Goal: Task Accomplishment & Management: Manage account settings

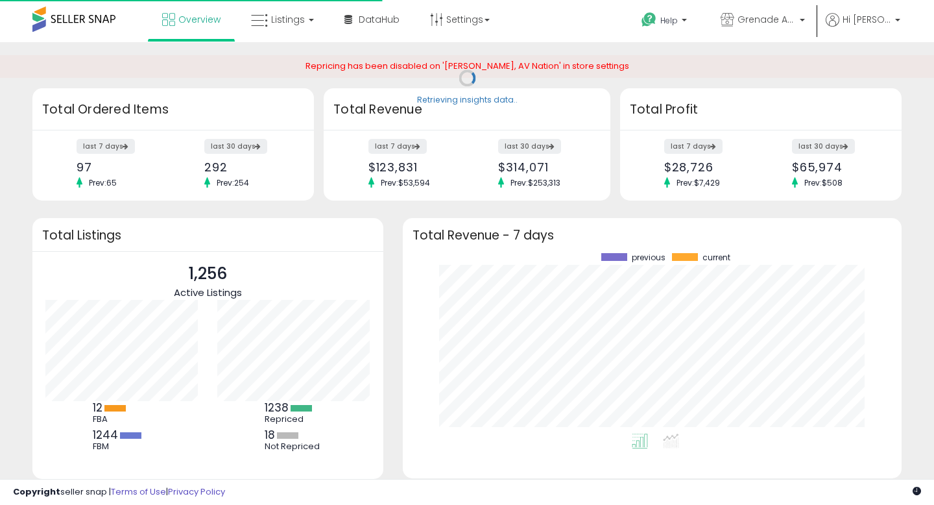
scroll to position [180, 473]
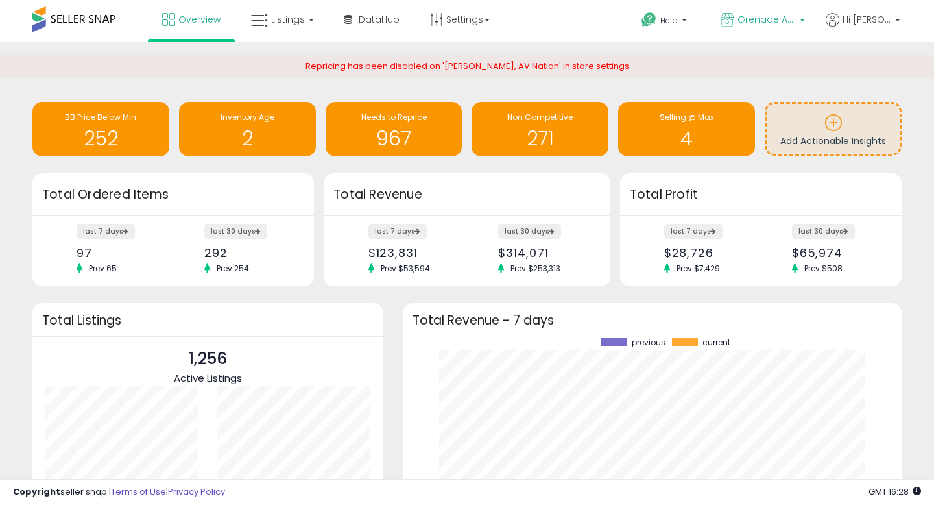
click at [796, 21] on span "Grenade Audio" at bounding box center [767, 19] width 58 height 13
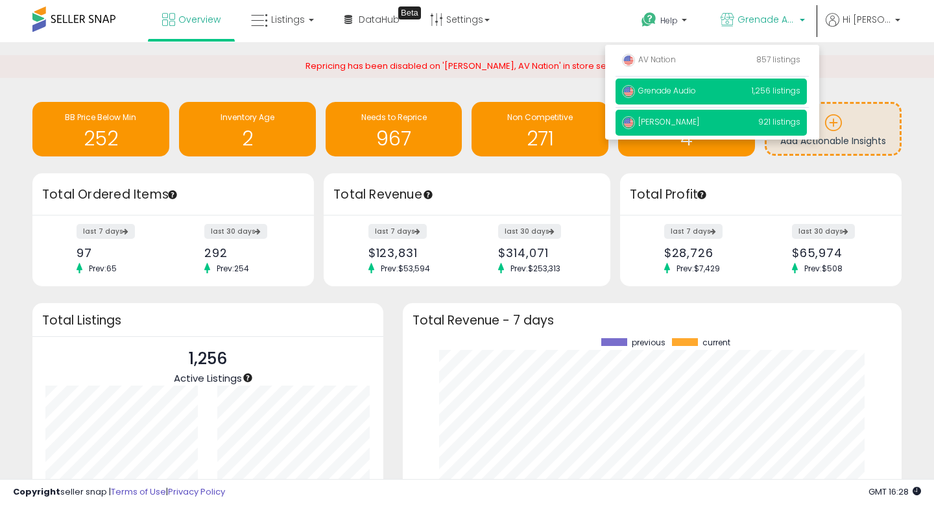
click at [684, 124] on span "[PERSON_NAME]" at bounding box center [660, 121] width 77 height 11
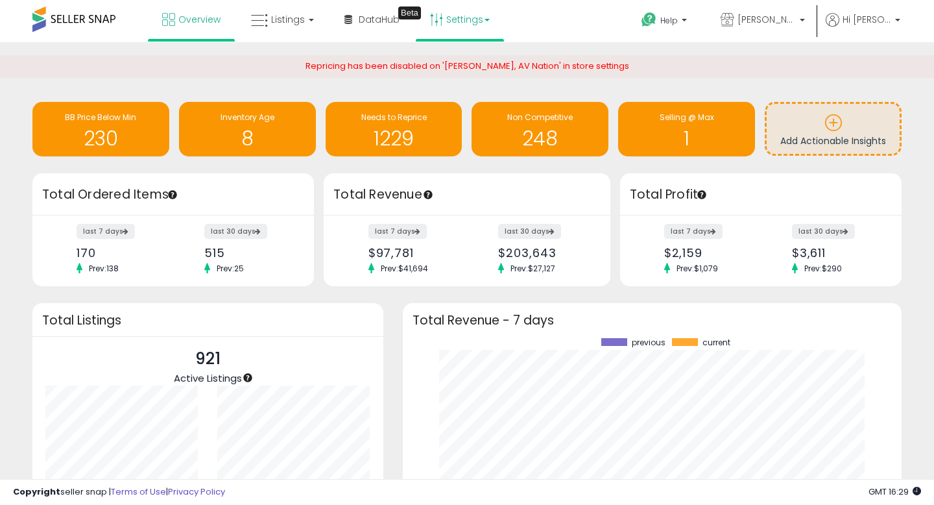
click at [484, 29] on link "Settings" at bounding box center [459, 19] width 79 height 39
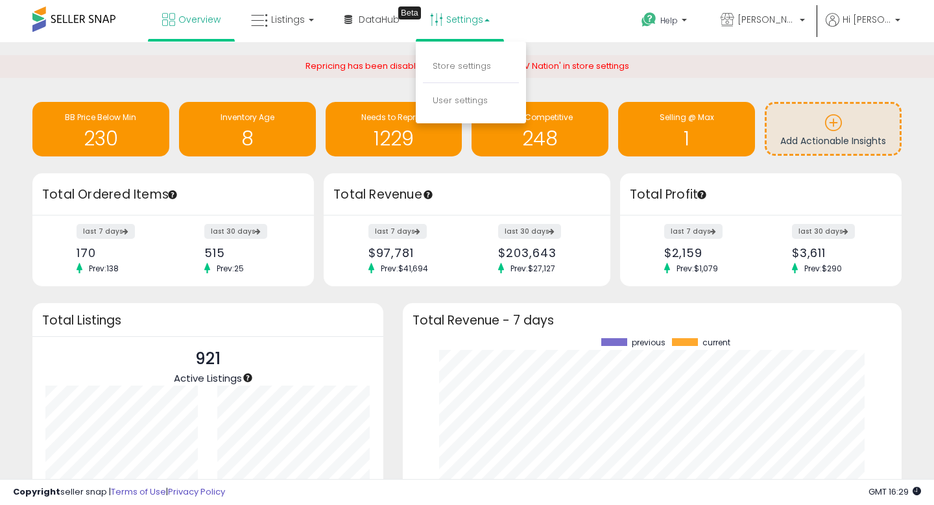
click at [437, 72] on li "Store settings" at bounding box center [471, 67] width 96 height 32
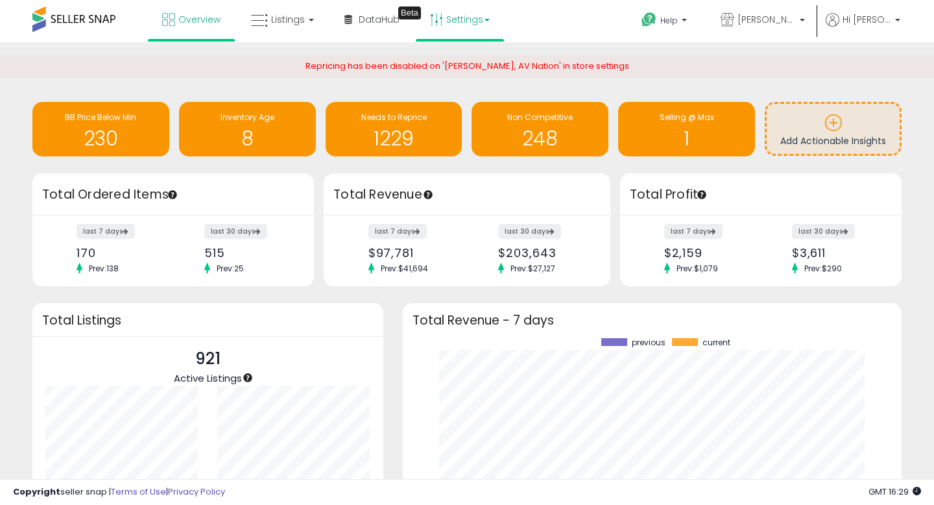
click at [472, 23] on link "Settings" at bounding box center [459, 19] width 79 height 39
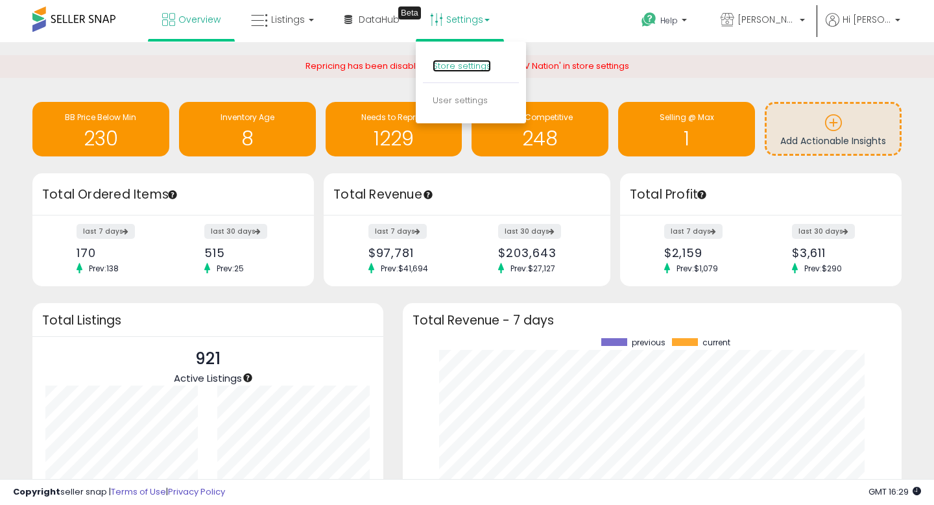
click at [446, 63] on link "Store settings" at bounding box center [462, 66] width 58 height 12
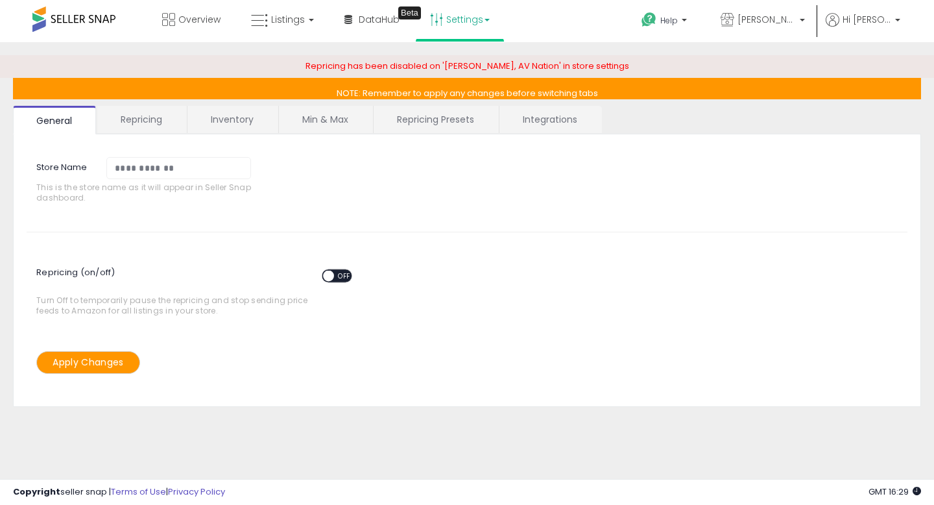
click at [155, 127] on link "Repricing" at bounding box center [141, 119] width 88 height 27
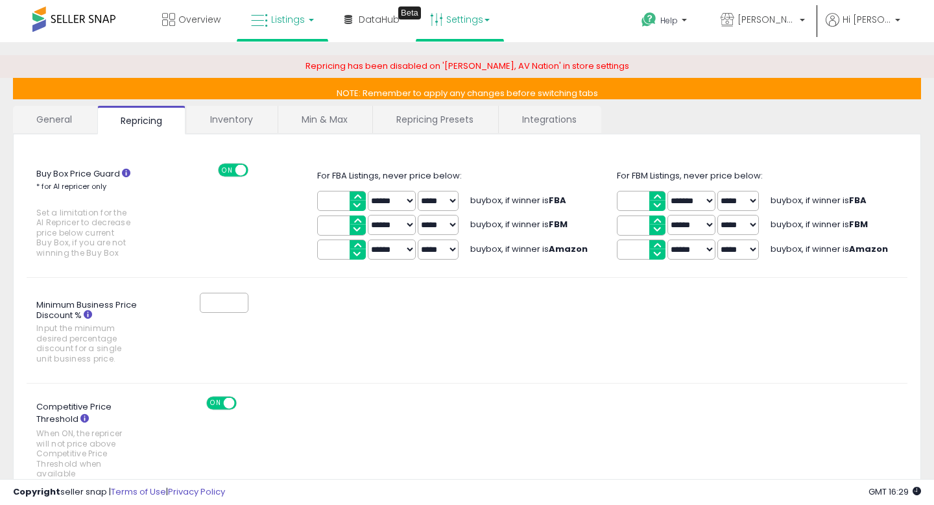
click at [288, 24] on span "Listings" at bounding box center [288, 19] width 34 height 13
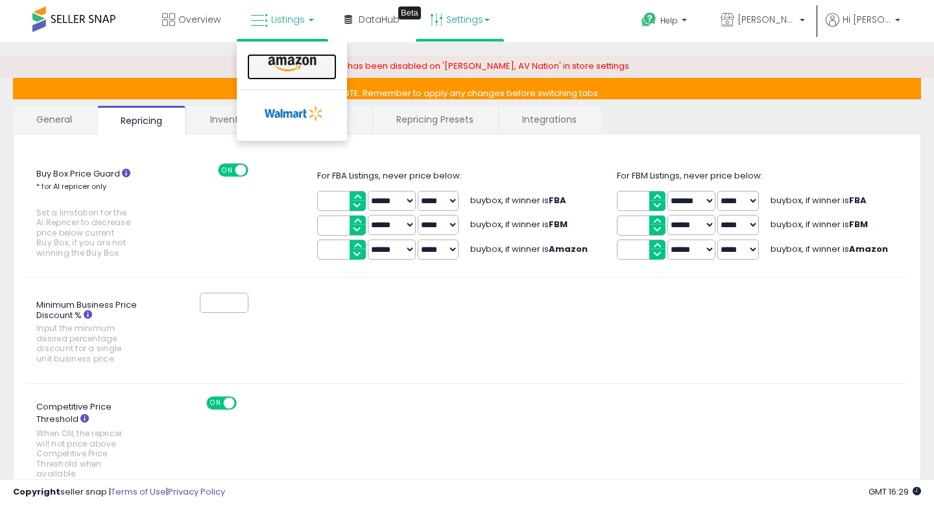
click at [273, 64] on icon at bounding box center [292, 64] width 56 height 17
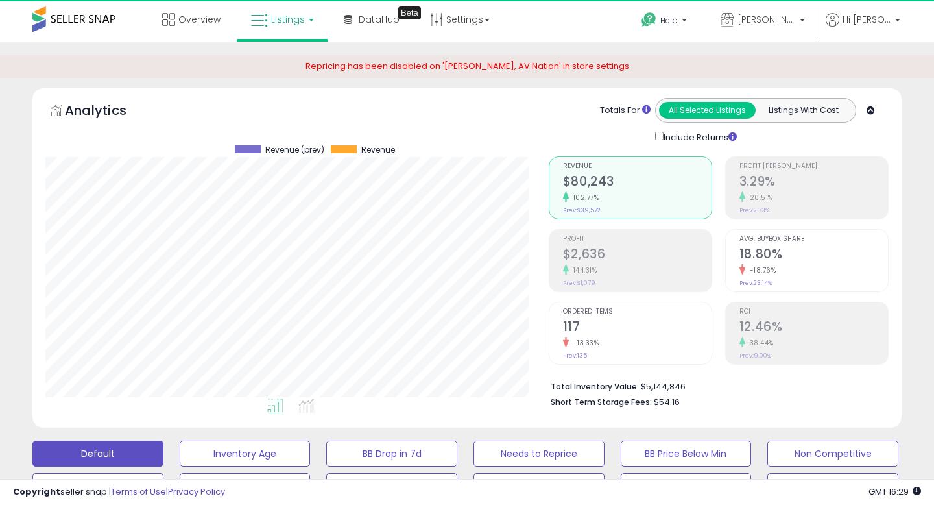
scroll to position [266, 503]
click at [475, 21] on link "Settings" at bounding box center [459, 19] width 79 height 39
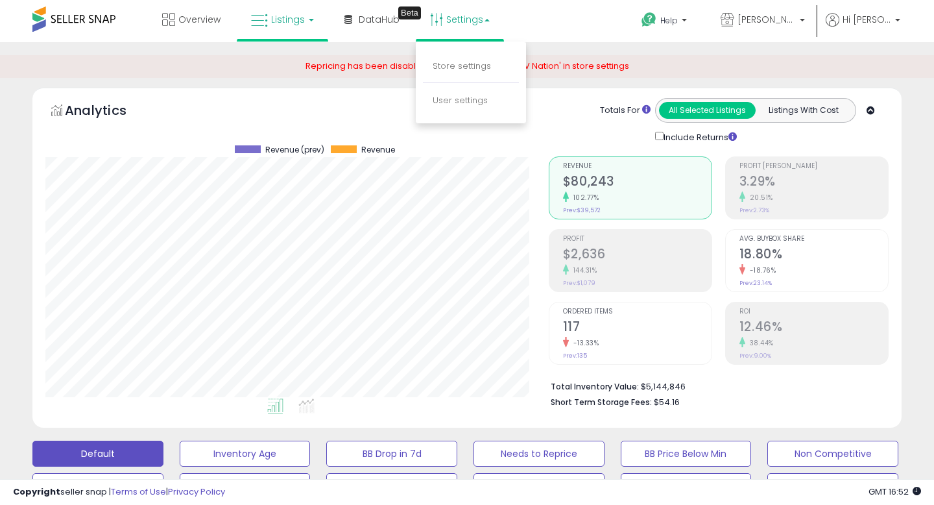
click at [568, 114] on div "Totals For All Selected Listings Listings With Cost Include Returns" at bounding box center [713, 121] width 331 height 46
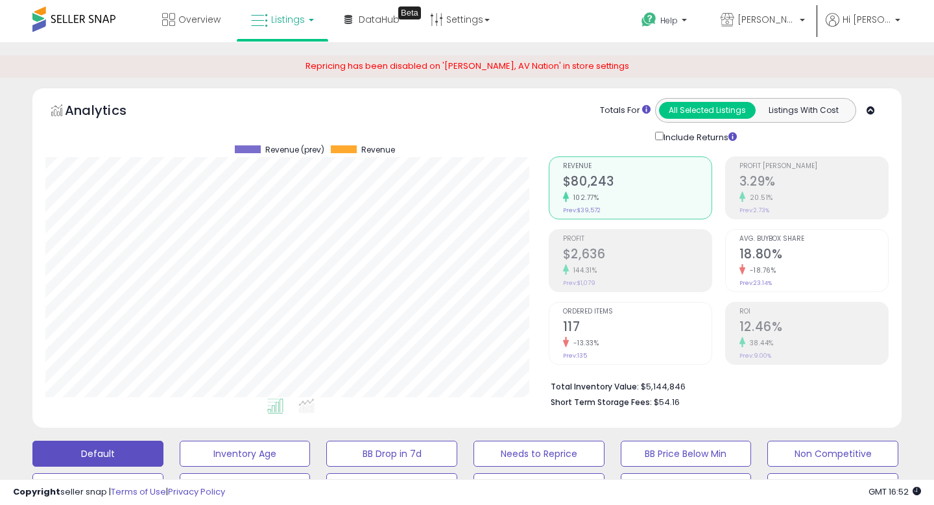
scroll to position [16, 0]
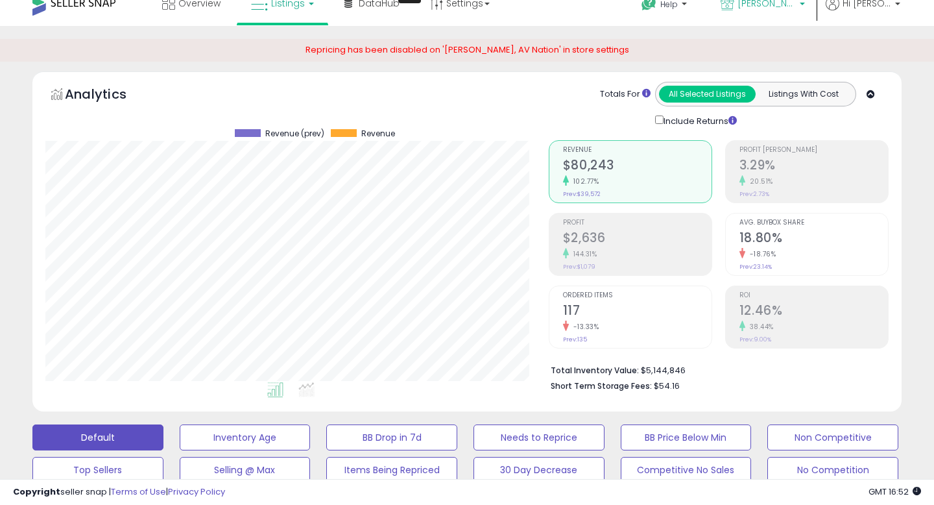
click at [805, 9] on p "[PERSON_NAME]" at bounding box center [763, 5] width 84 height 16
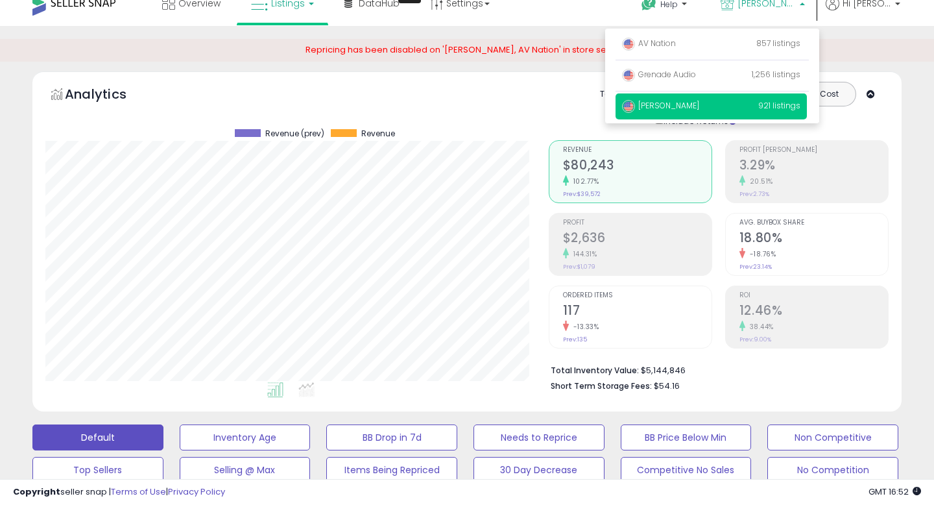
scroll to position [0, 0]
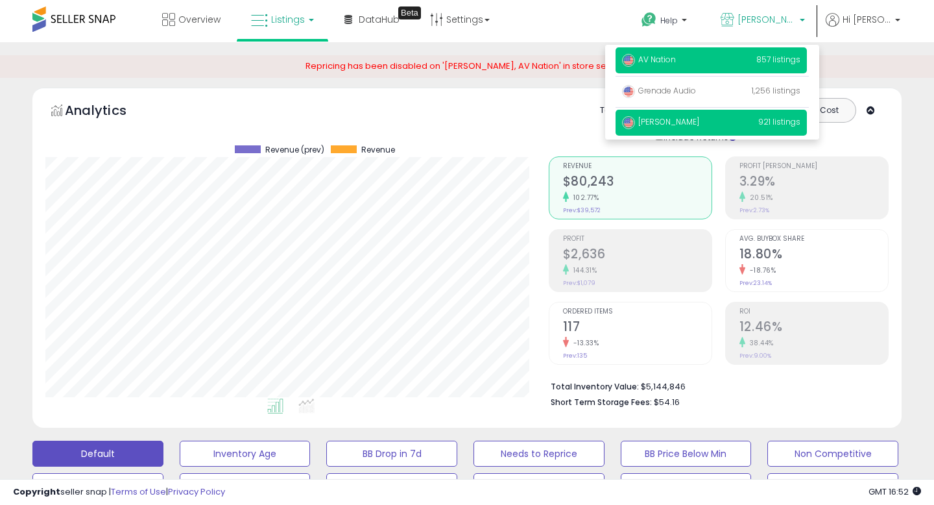
click at [676, 56] on span "AV Nation" at bounding box center [649, 59] width 54 height 11
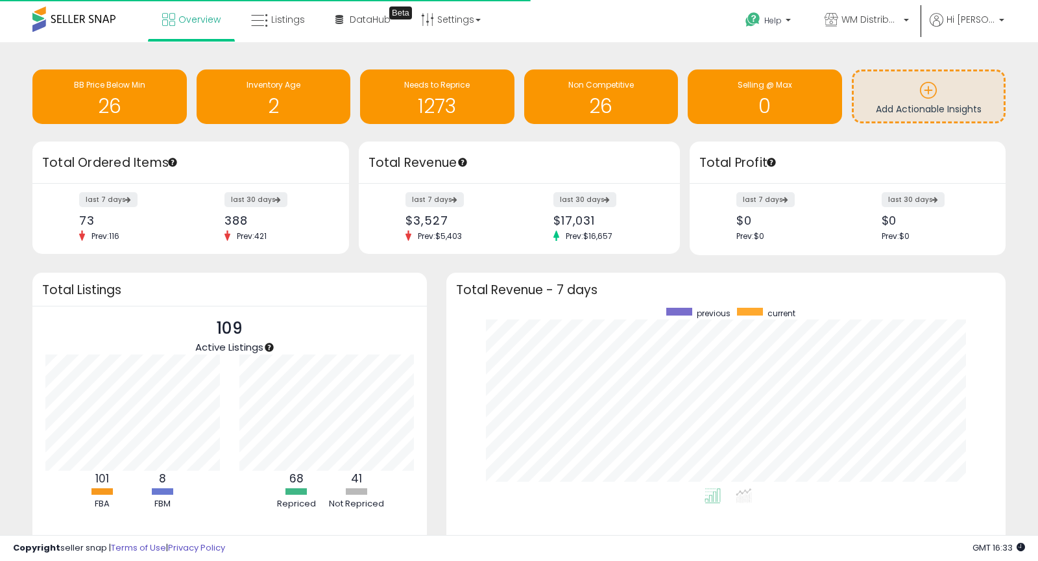
scroll to position [180, 533]
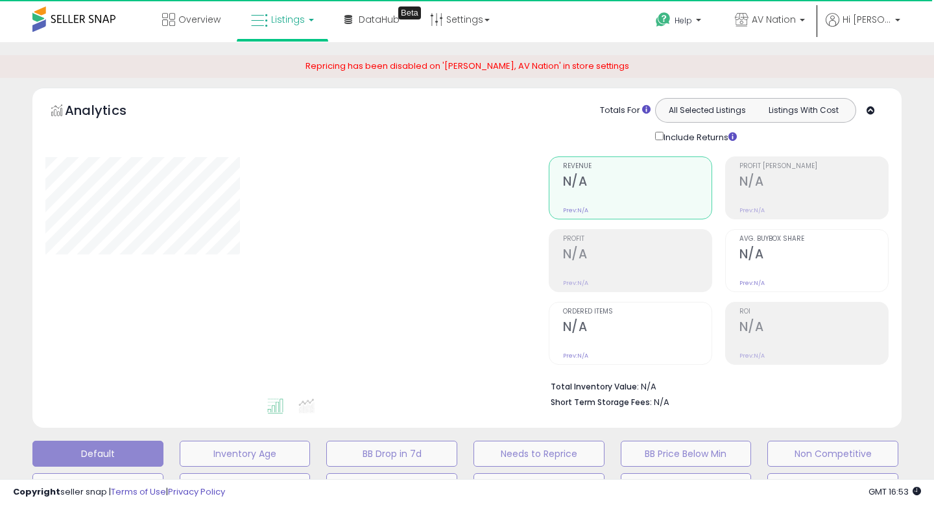
select select "*"
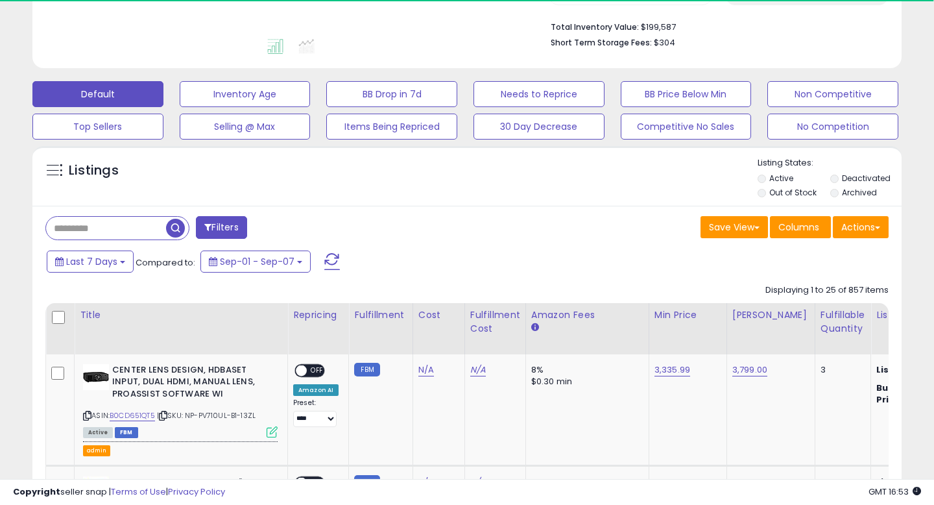
scroll to position [374, 0]
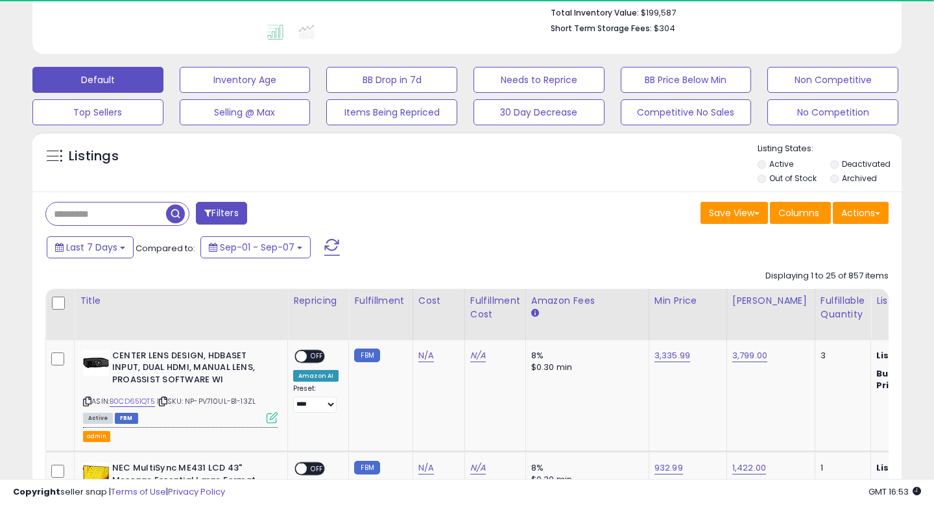
click at [215, 213] on button "Filters" at bounding box center [221, 213] width 51 height 23
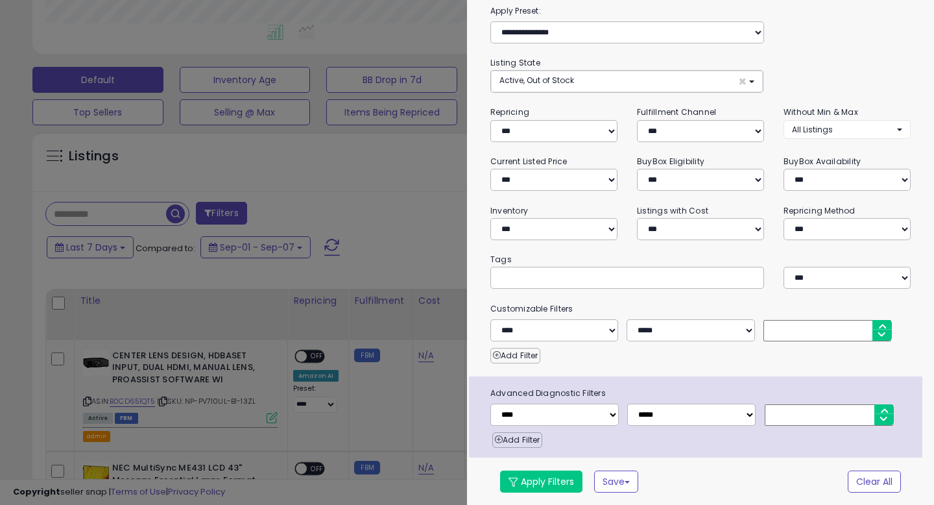
scroll to position [0, 0]
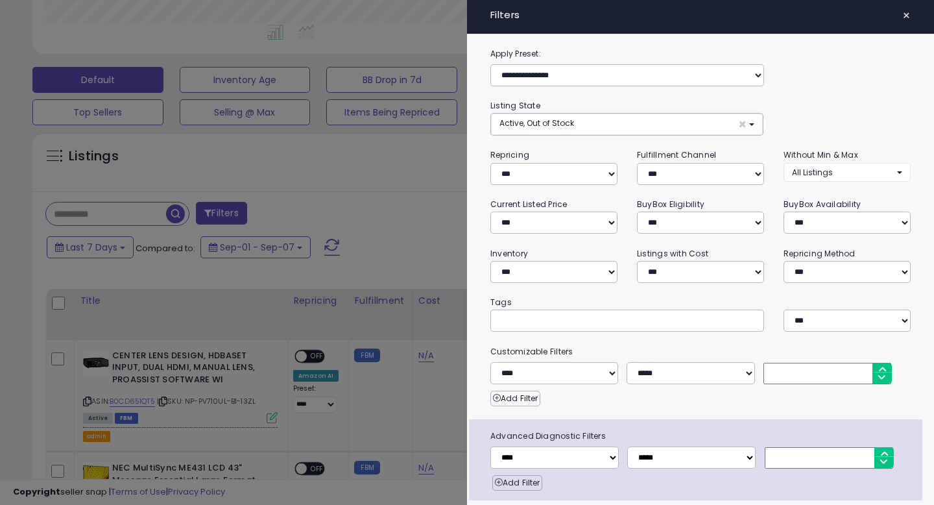
click at [903, 18] on span "×" at bounding box center [907, 15] width 8 height 18
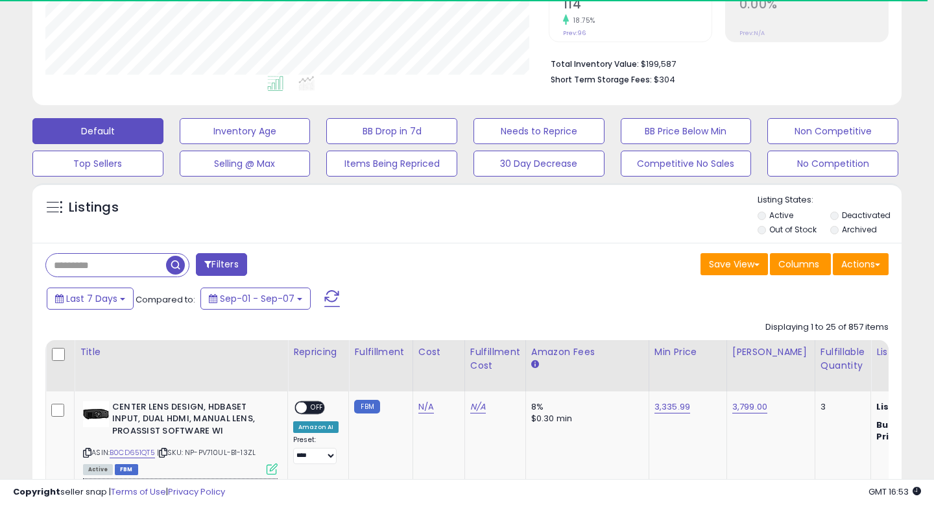
scroll to position [348, 0]
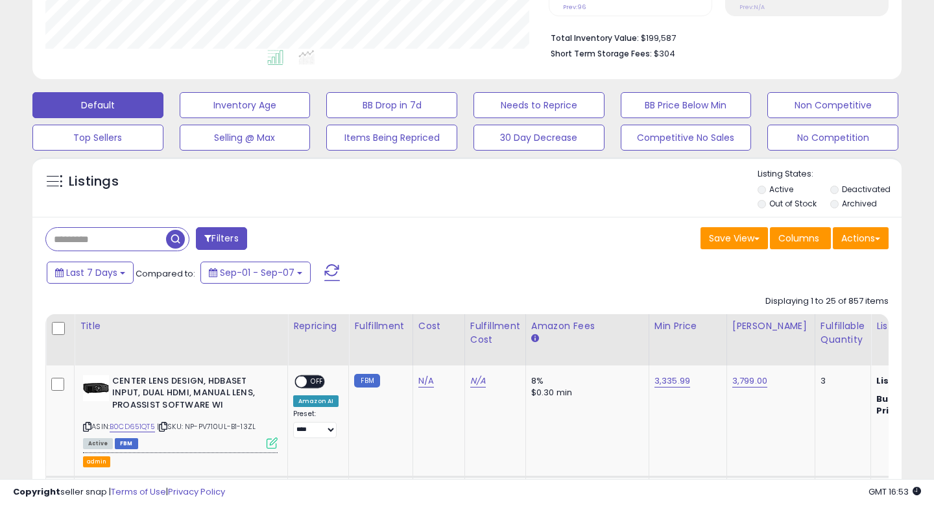
click at [797, 242] on span "Columns" at bounding box center [799, 238] width 41 height 13
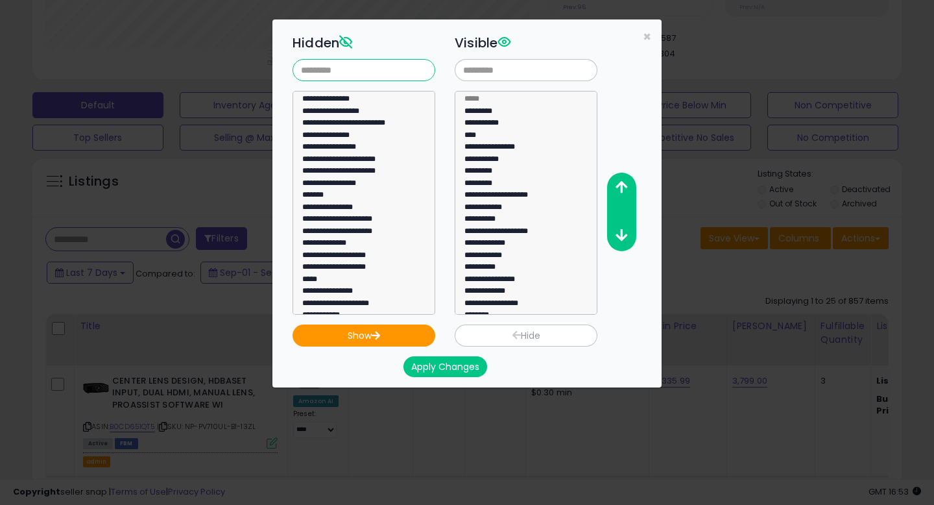
click at [363, 64] on input "text" at bounding box center [364, 70] width 143 height 22
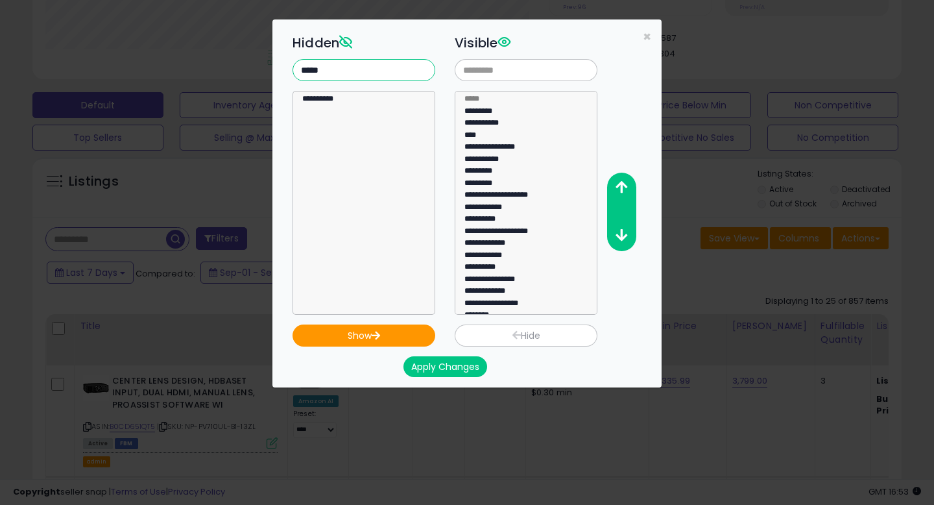
type input "*****"
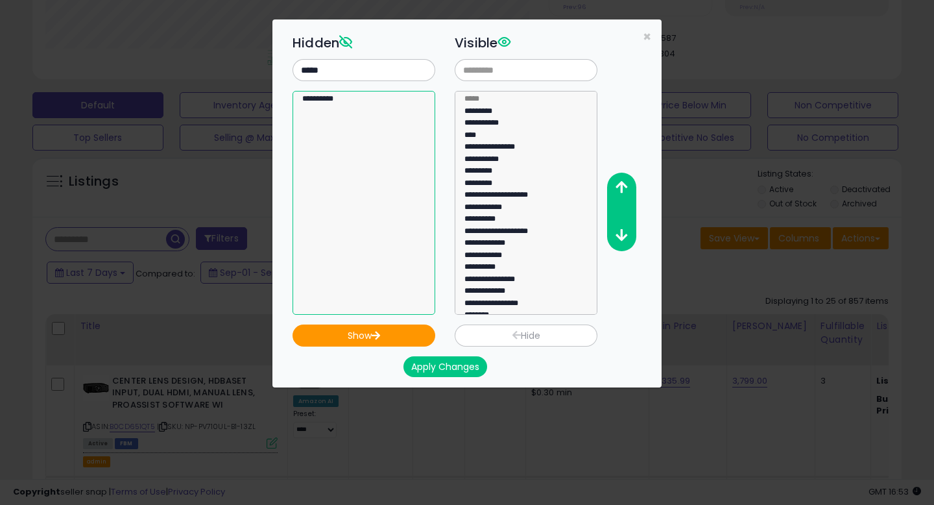
click at [321, 94] on select "**********" at bounding box center [364, 203] width 143 height 224
select select "**********"
click at [320, 103] on option "**********" at bounding box center [364, 101] width 126 height 12
click at [345, 331] on button "Show" at bounding box center [364, 335] width 143 height 22
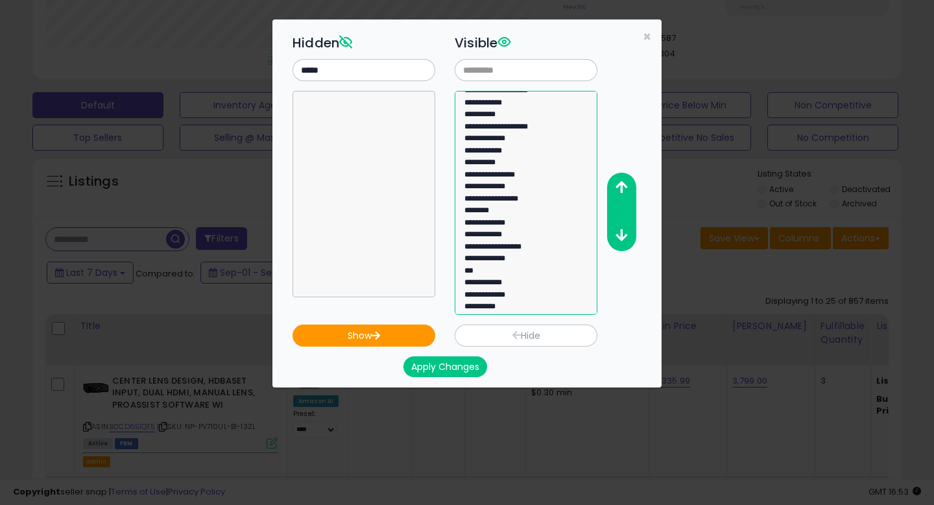
select select "**********"
click at [501, 313] on option "**********" at bounding box center [526, 308] width 126 height 12
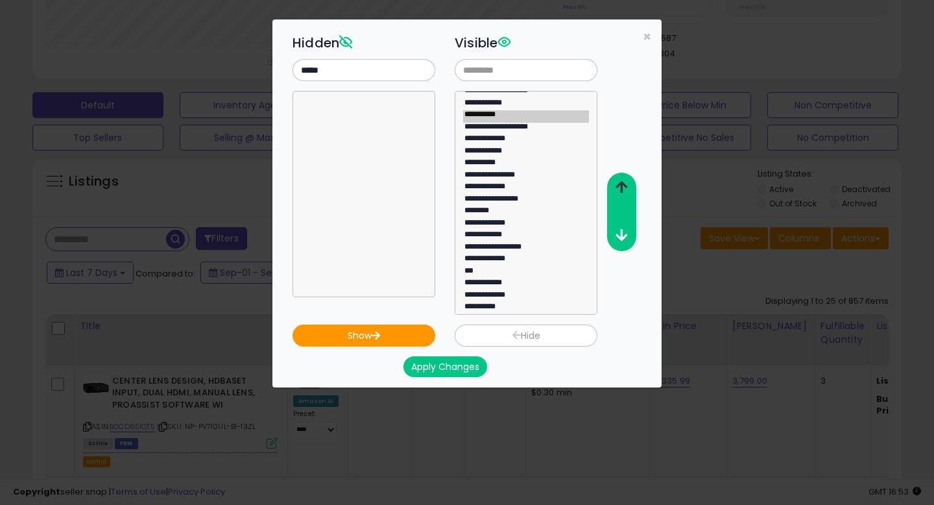
click at [624, 189] on icon "button" at bounding box center [622, 187] width 12 height 14
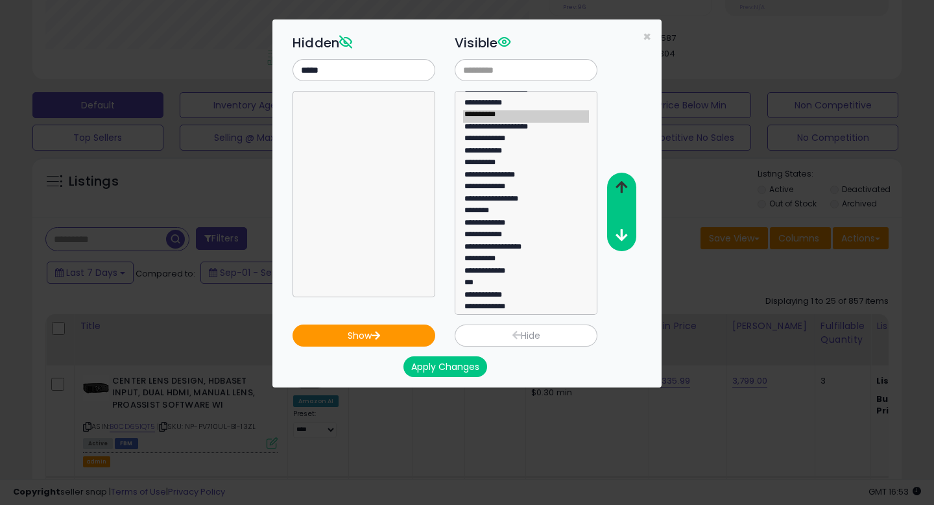
click at [624, 189] on icon "button" at bounding box center [622, 187] width 12 height 14
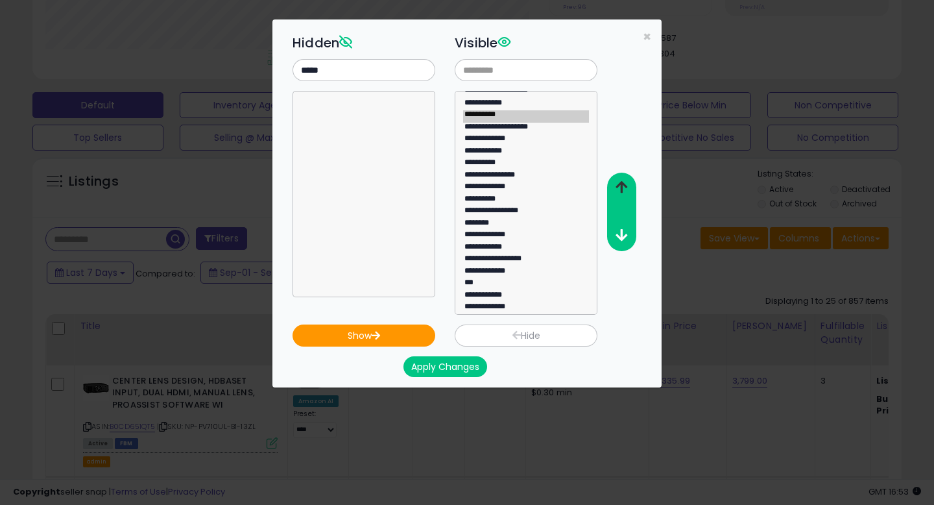
click at [624, 189] on icon "button" at bounding box center [622, 187] width 12 height 14
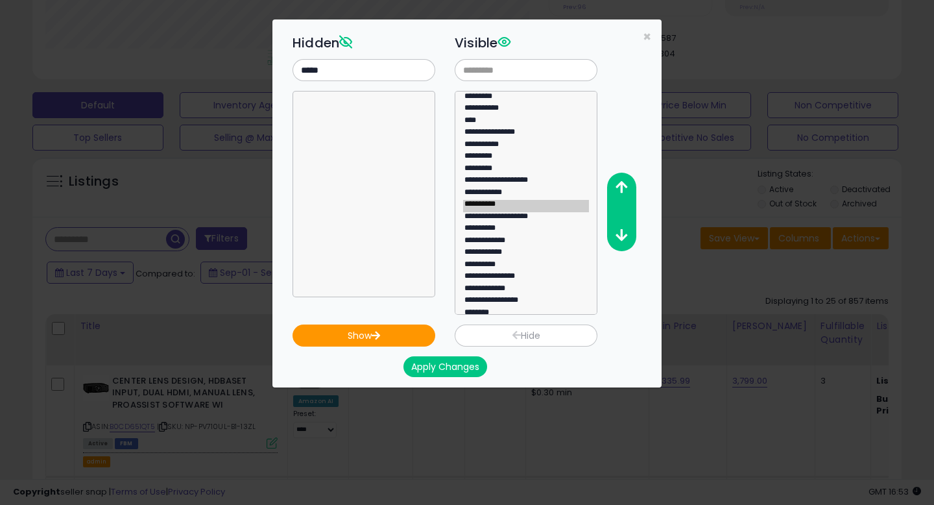
scroll to position [12, 0]
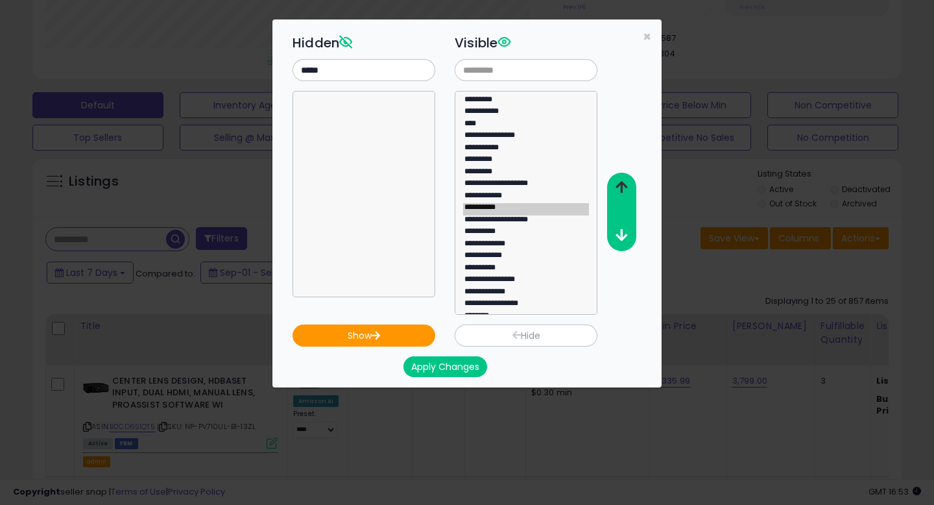
click at [622, 186] on icon "button" at bounding box center [622, 187] width 12 height 14
click at [618, 182] on icon "button" at bounding box center [622, 187] width 12 height 14
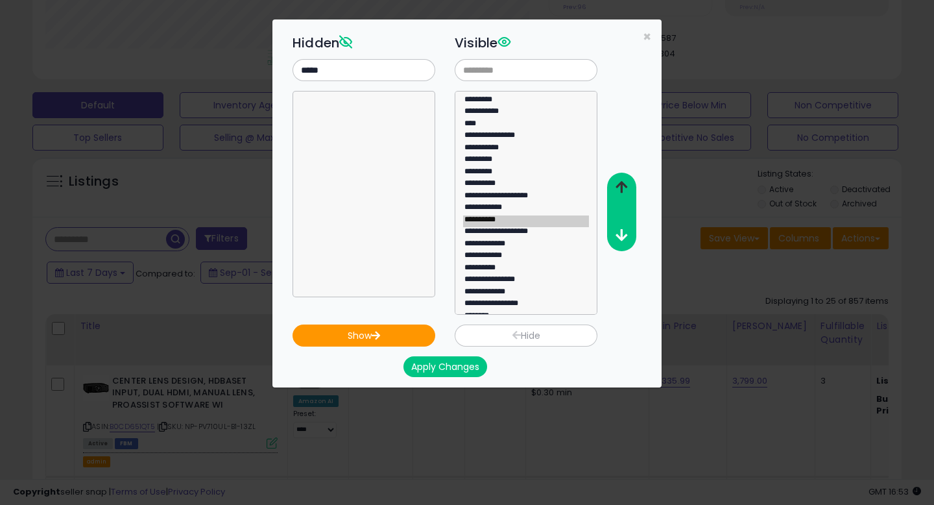
click at [618, 182] on icon "button" at bounding box center [622, 187] width 12 height 14
click at [450, 370] on button "Apply Changes" at bounding box center [446, 366] width 84 height 21
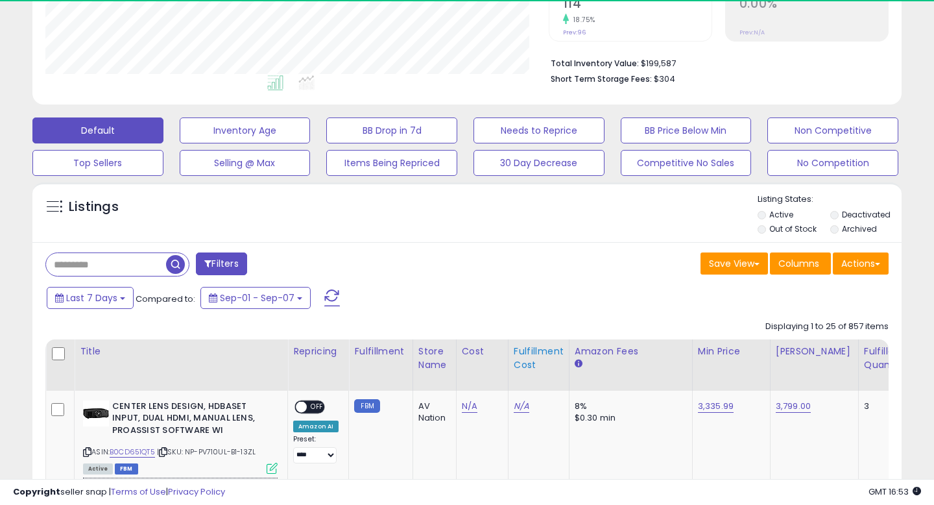
scroll to position [266, 503]
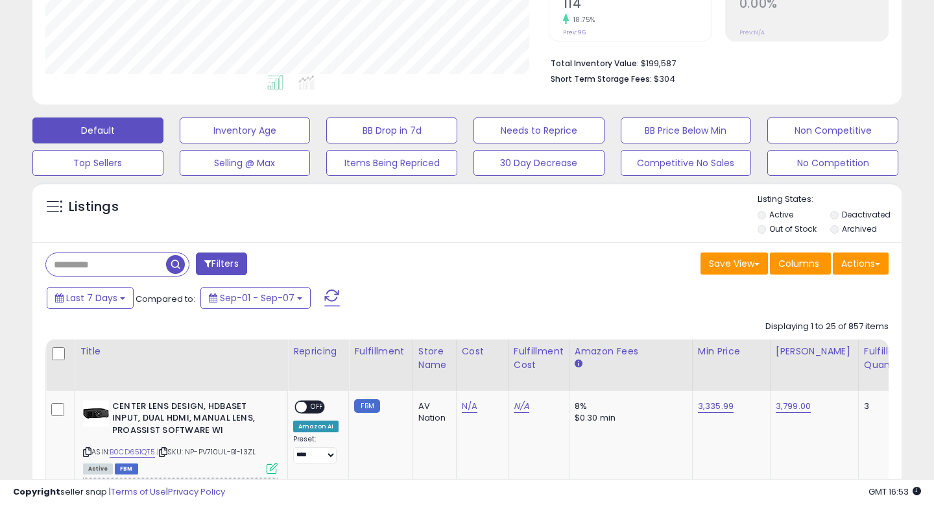
click at [228, 258] on button "Filters" at bounding box center [221, 263] width 51 height 23
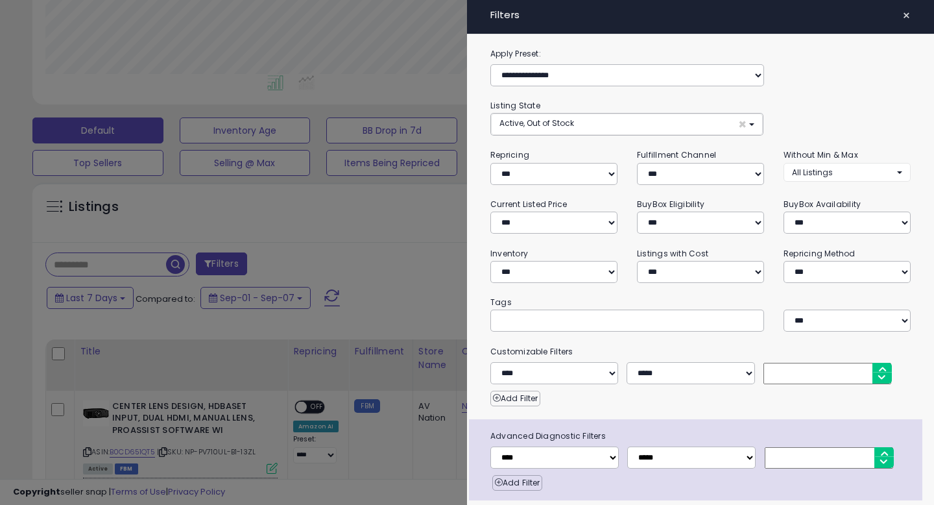
click at [910, 19] on span "×" at bounding box center [907, 15] width 8 height 18
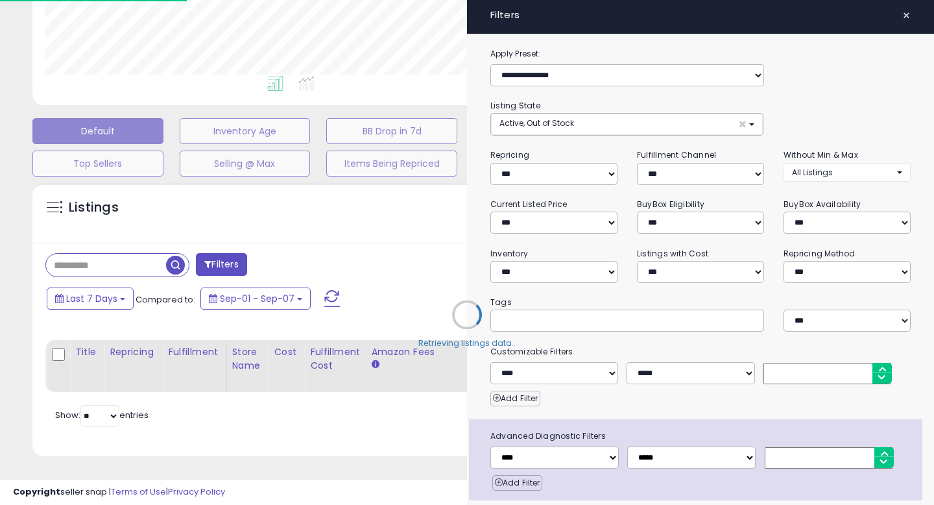
scroll to position [322, 0]
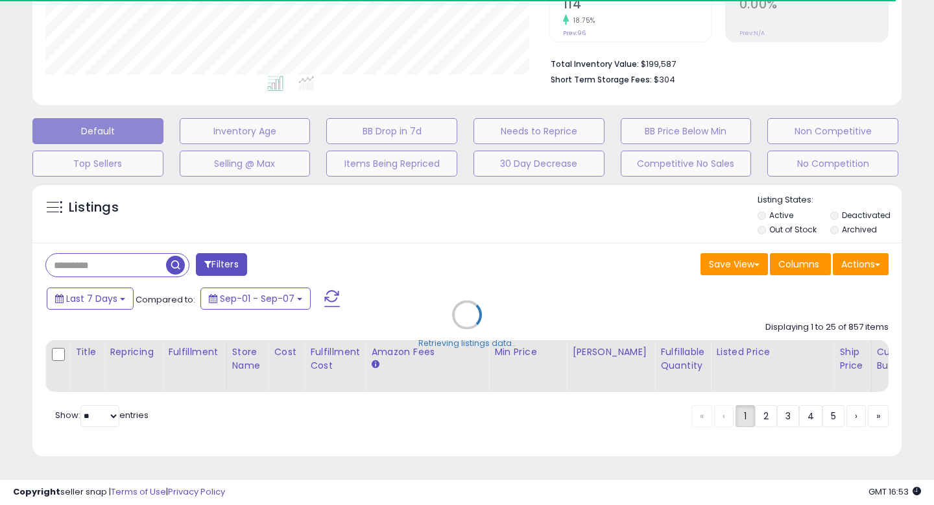
click at [228, 263] on div "Retrieving listings data.." at bounding box center [467, 323] width 889 height 295
select select "*"
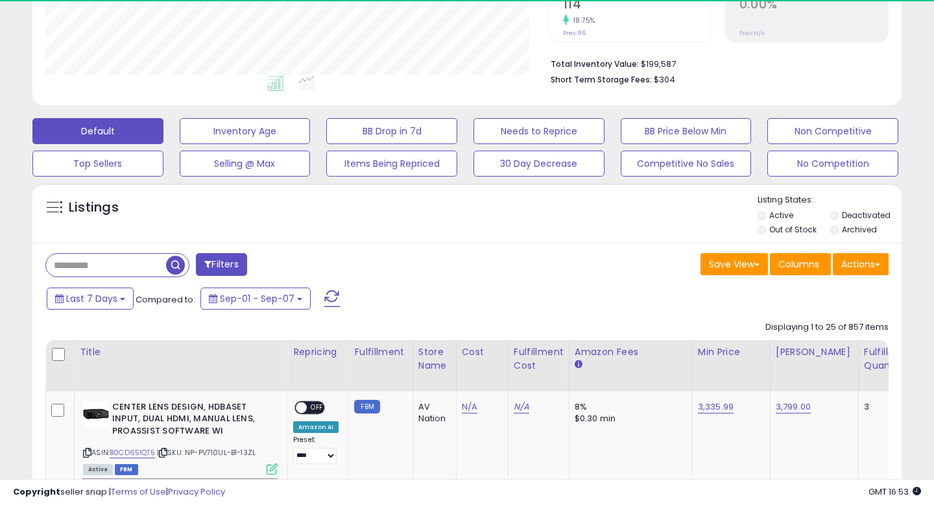
click at [230, 265] on button "Filters" at bounding box center [221, 264] width 51 height 23
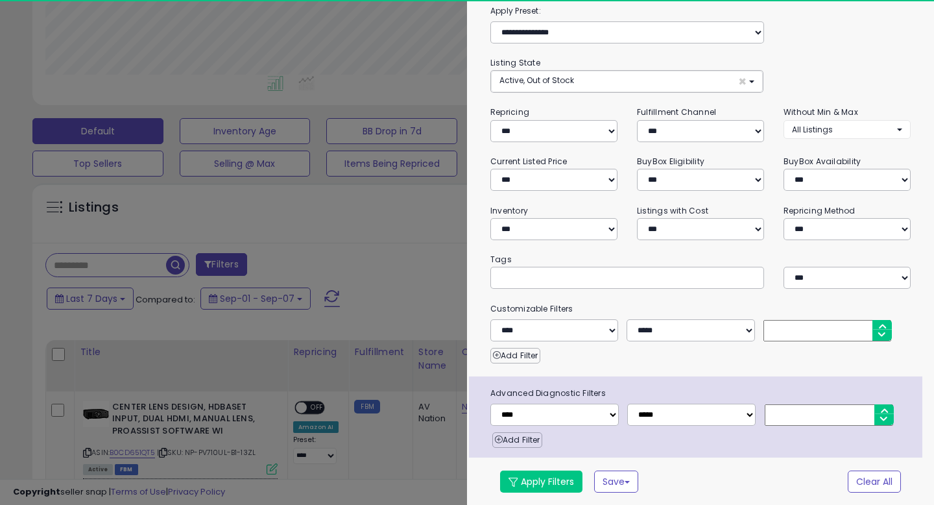
scroll to position [266, 503]
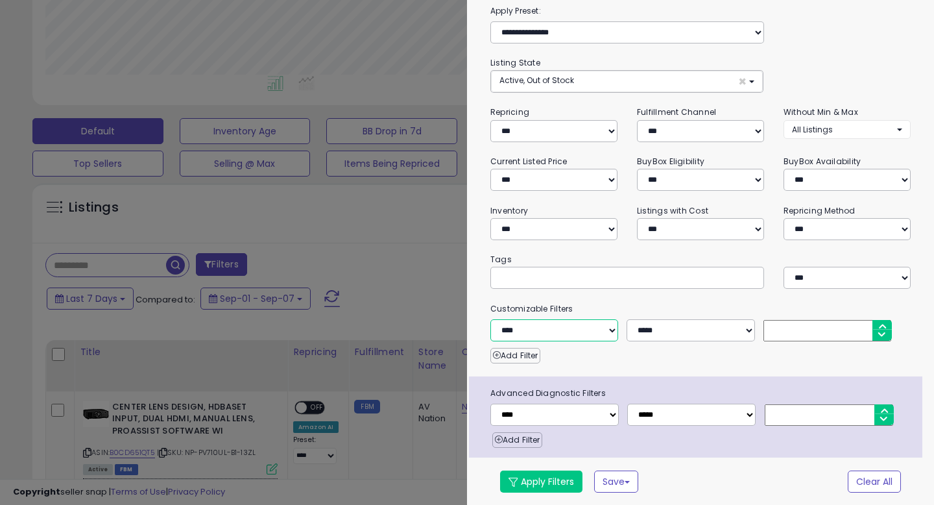
click at [570, 330] on select "**********" at bounding box center [555, 330] width 128 height 22
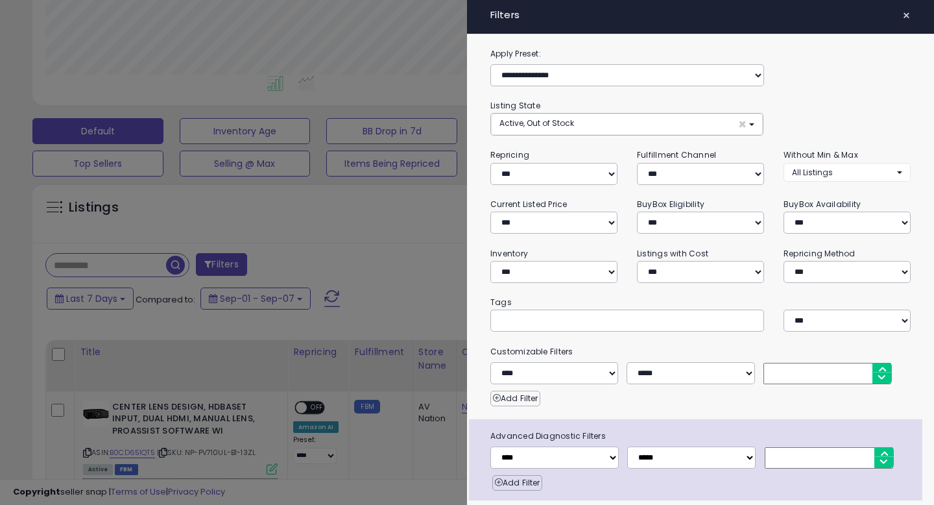
click at [905, 18] on span "×" at bounding box center [907, 15] width 8 height 18
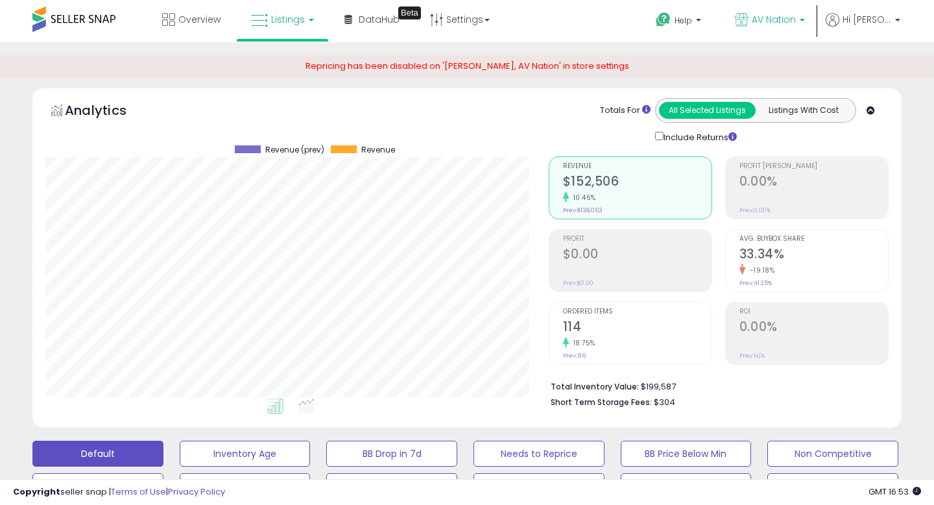
click at [805, 29] on p "AV Nation" at bounding box center [770, 21] width 70 height 16
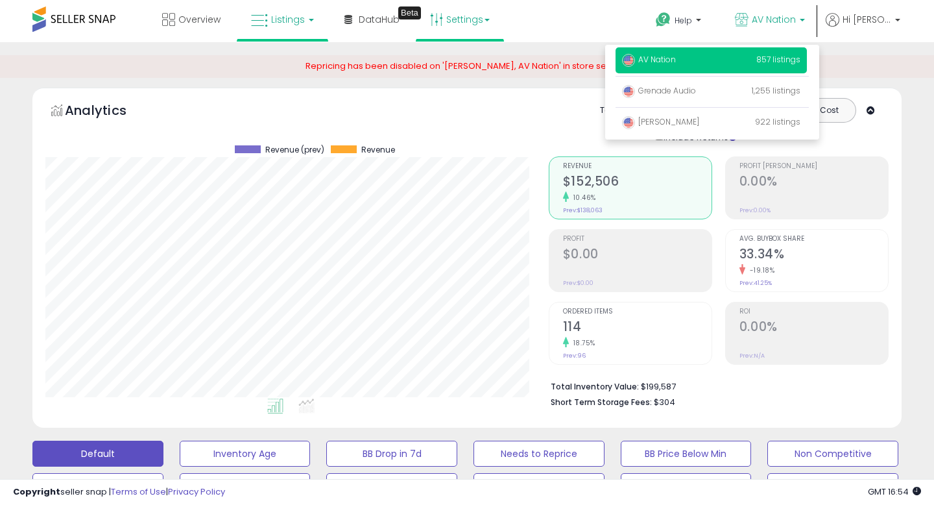
click at [478, 21] on link "Settings" at bounding box center [459, 19] width 79 height 39
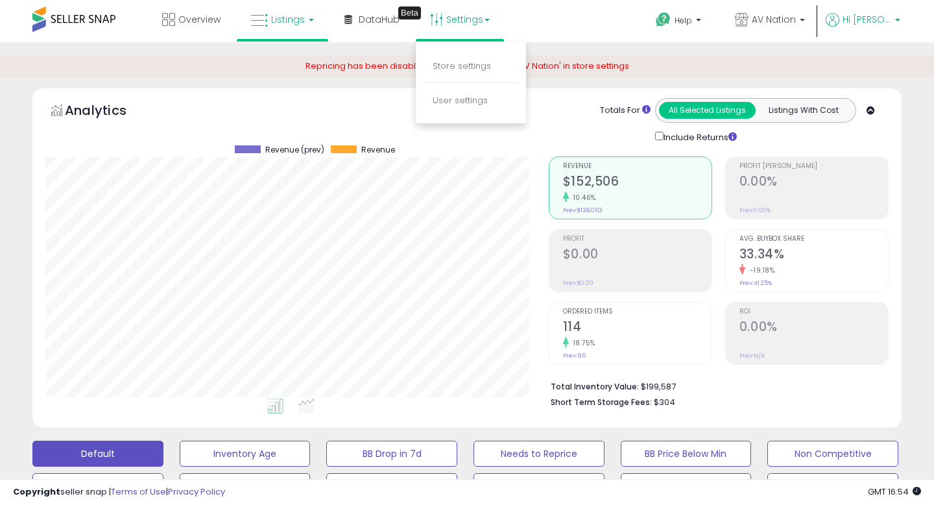
click at [895, 18] on p "Hi [PERSON_NAME]" at bounding box center [863, 21] width 75 height 16
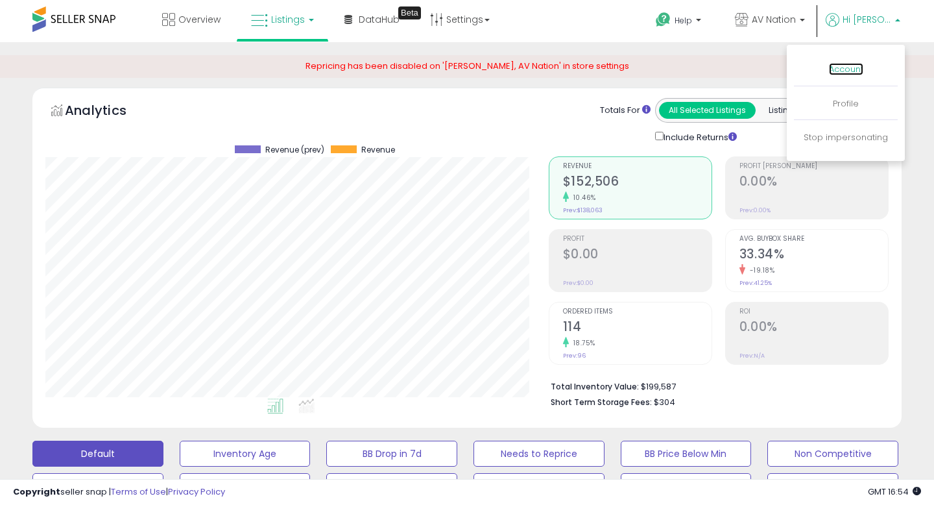
click at [847, 67] on link "Account" at bounding box center [846, 69] width 34 height 12
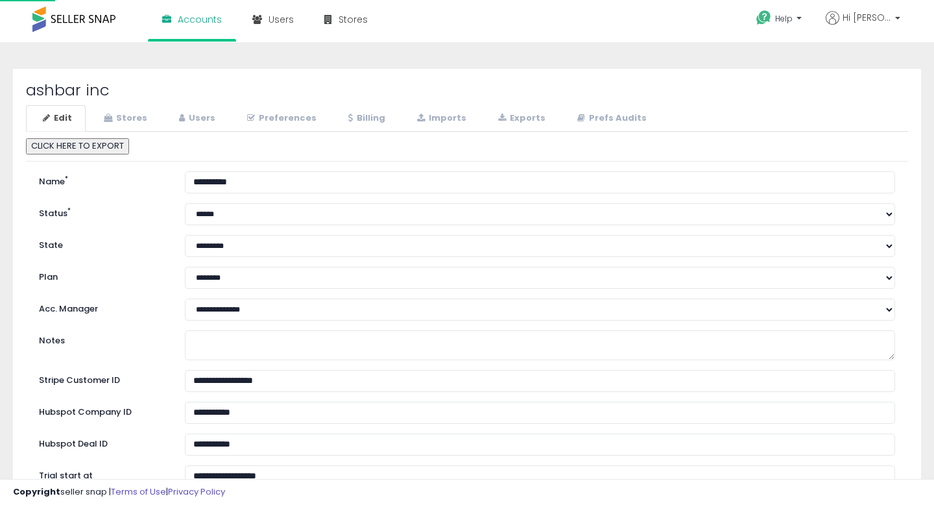
select select "**"
click at [117, 123] on link "Stores" at bounding box center [124, 118] width 74 height 27
select select "**"
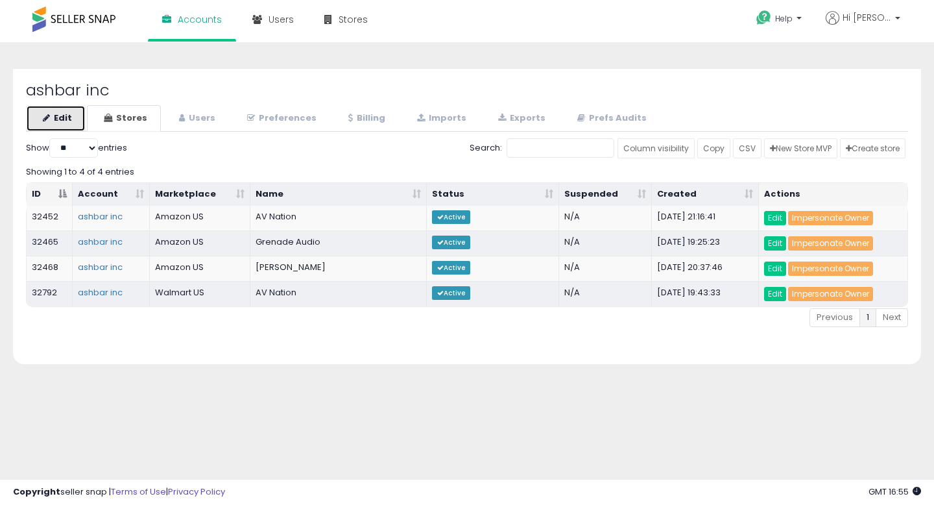
click at [62, 117] on link "Edit" at bounding box center [56, 118] width 60 height 27
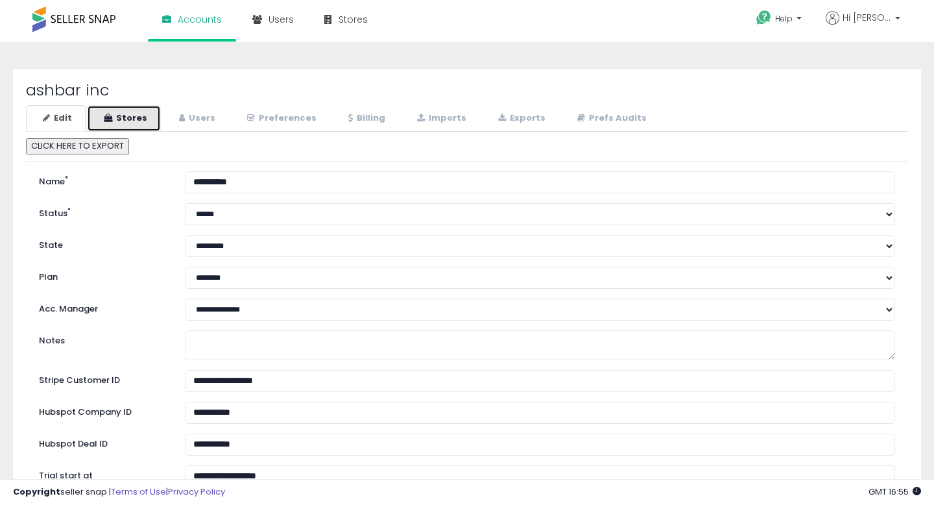
click at [143, 123] on link "Stores" at bounding box center [124, 118] width 74 height 27
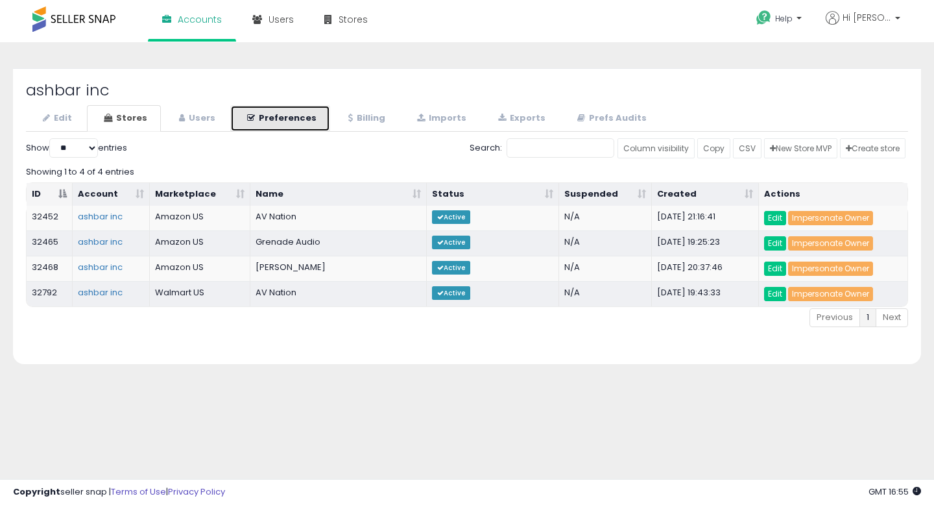
click at [286, 119] on link "Preferences" at bounding box center [280, 118] width 100 height 27
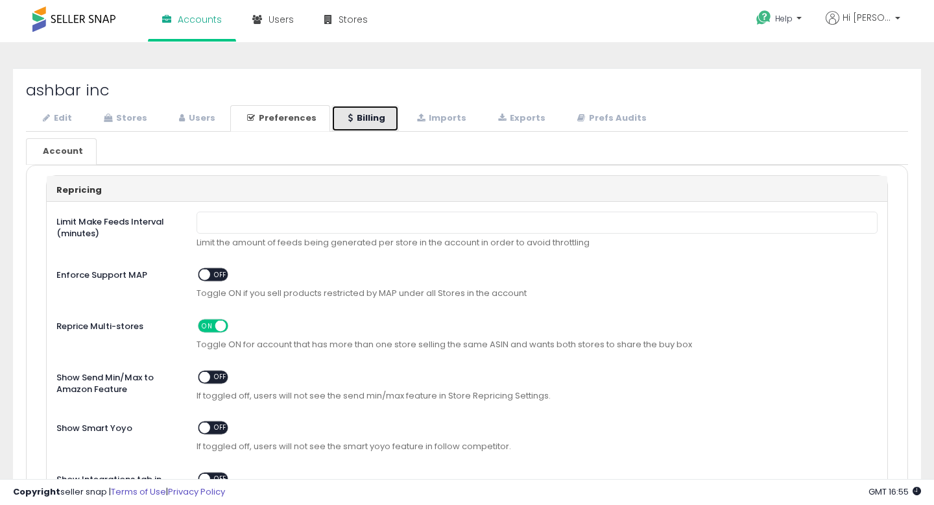
click at [374, 124] on link "Billing" at bounding box center [365, 118] width 67 height 27
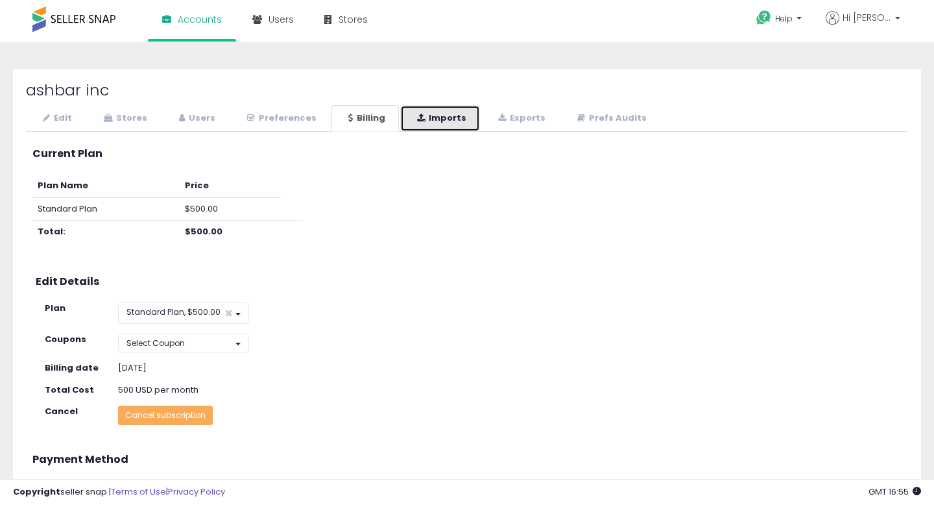
click at [426, 121] on link "Imports" at bounding box center [440, 118] width 80 height 27
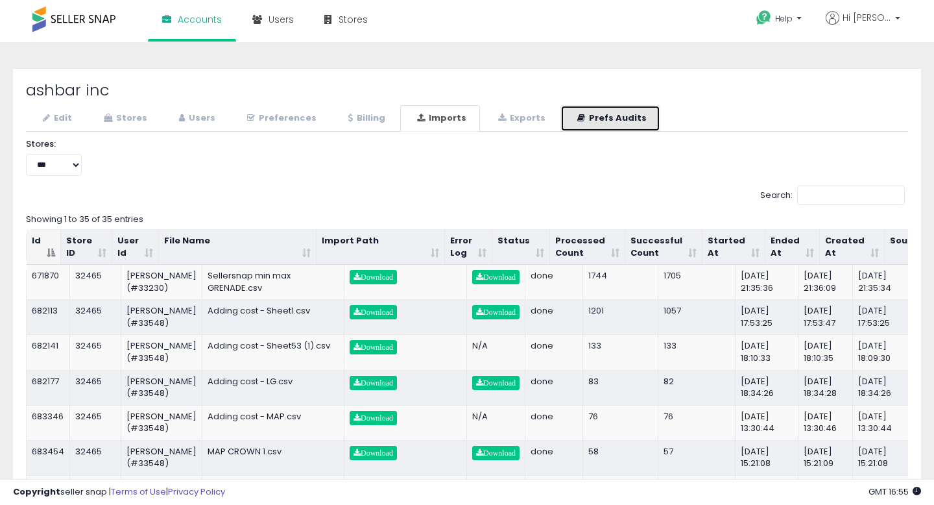
click at [601, 117] on link "Prefs Audits" at bounding box center [611, 118] width 100 height 27
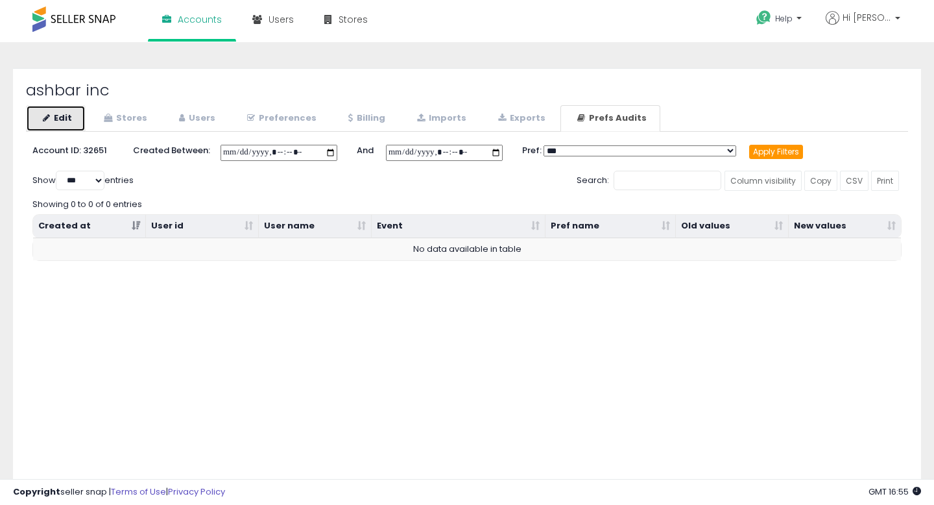
click at [72, 118] on link "Edit" at bounding box center [56, 118] width 60 height 27
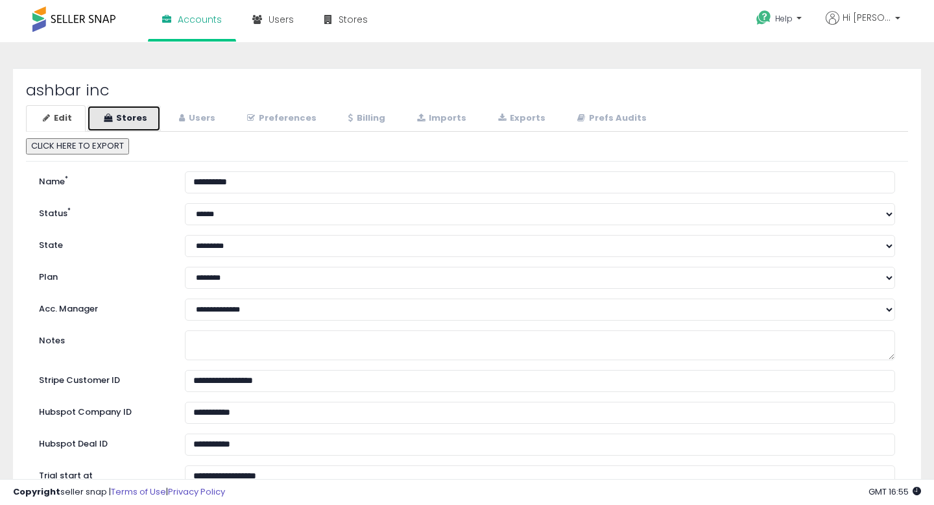
click at [139, 116] on link "Stores" at bounding box center [124, 118] width 74 height 27
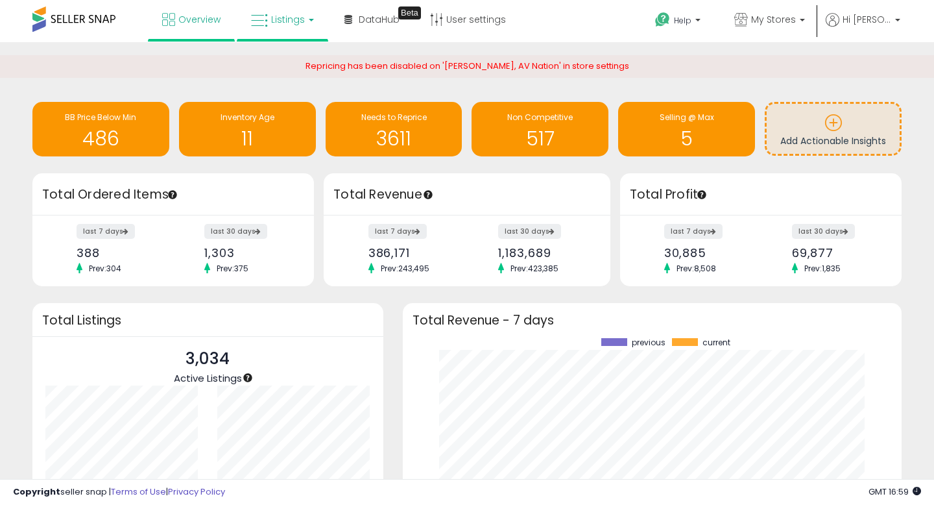
click at [300, 21] on span "Listings" at bounding box center [288, 19] width 34 height 13
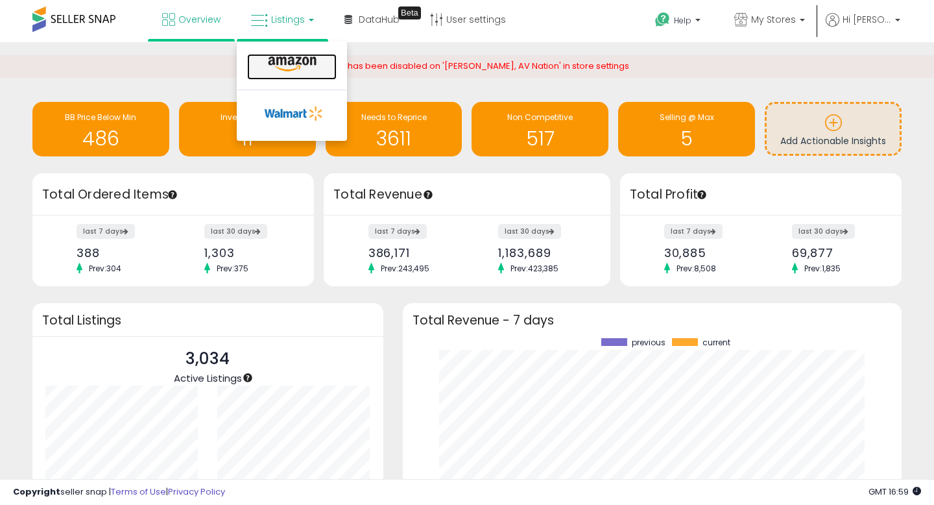
click at [293, 70] on icon at bounding box center [292, 64] width 56 height 17
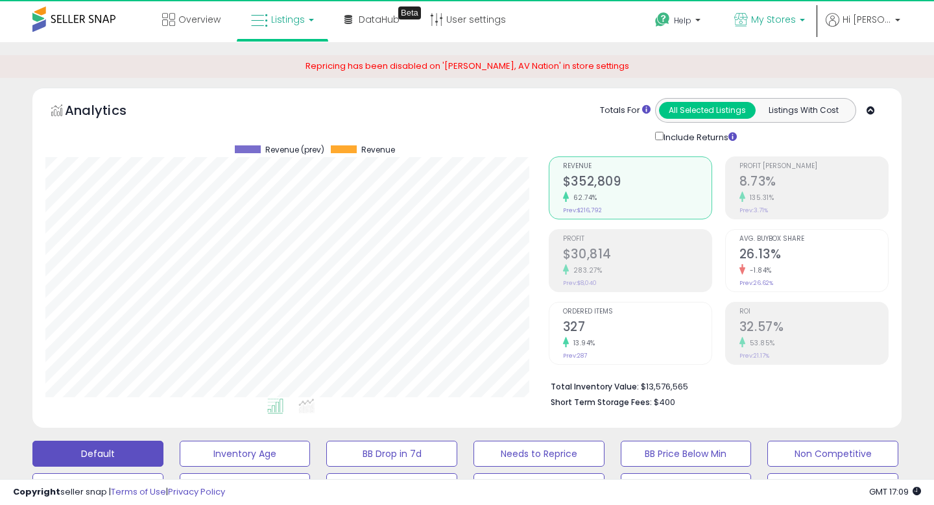
scroll to position [266, 503]
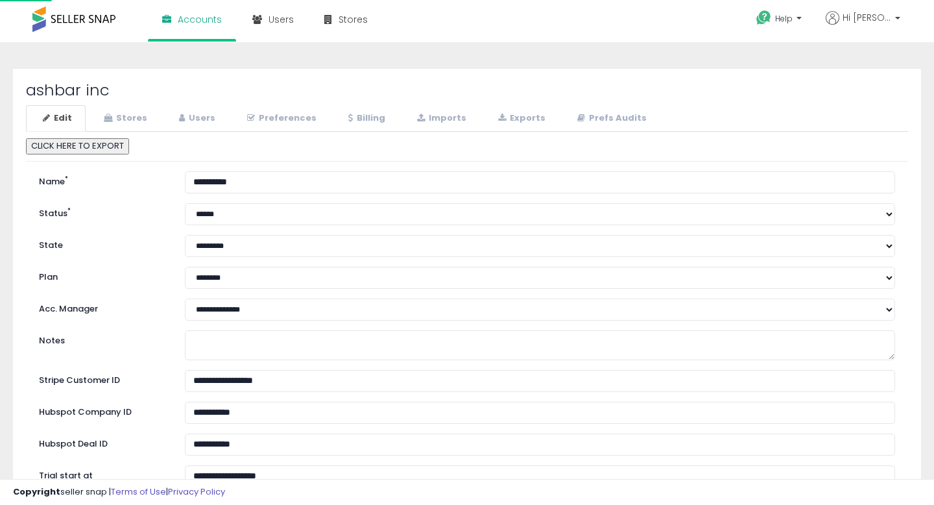
select select "**"
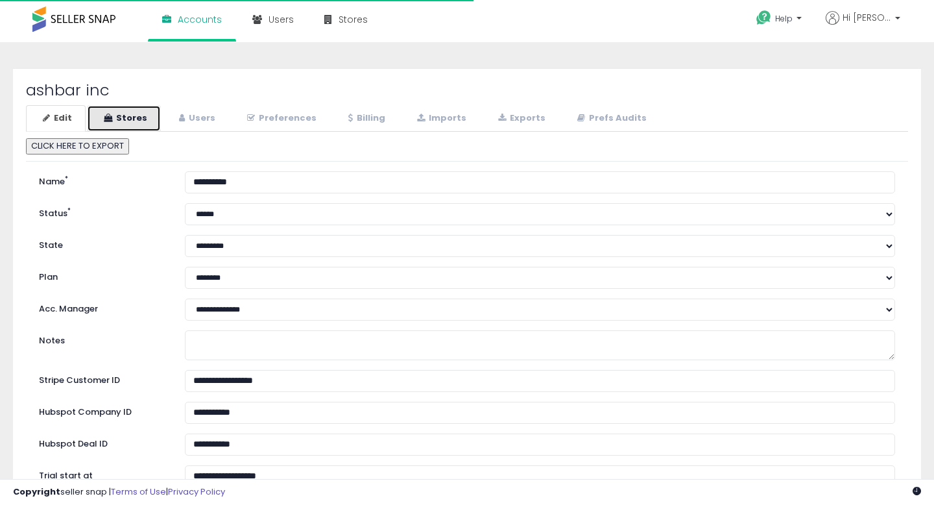
click at [136, 119] on link "Stores" at bounding box center [124, 118] width 74 height 27
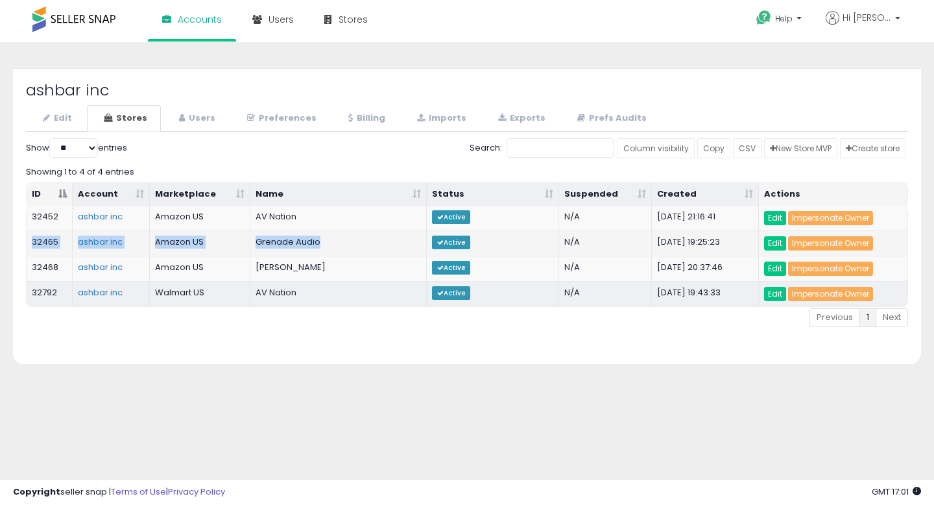
drag, startPoint x: 32, startPoint y: 244, endPoint x: 324, endPoint y: 248, distance: 292.7
click at [324, 248] on tr "32465 ashbar inc Amazon US Grenade Audio Active N/A 2025-01-16 19:25:23 Edit Im…" at bounding box center [467, 242] width 881 height 25
copy tr "32465 ashbar inc Amazon US Grenade Audio"
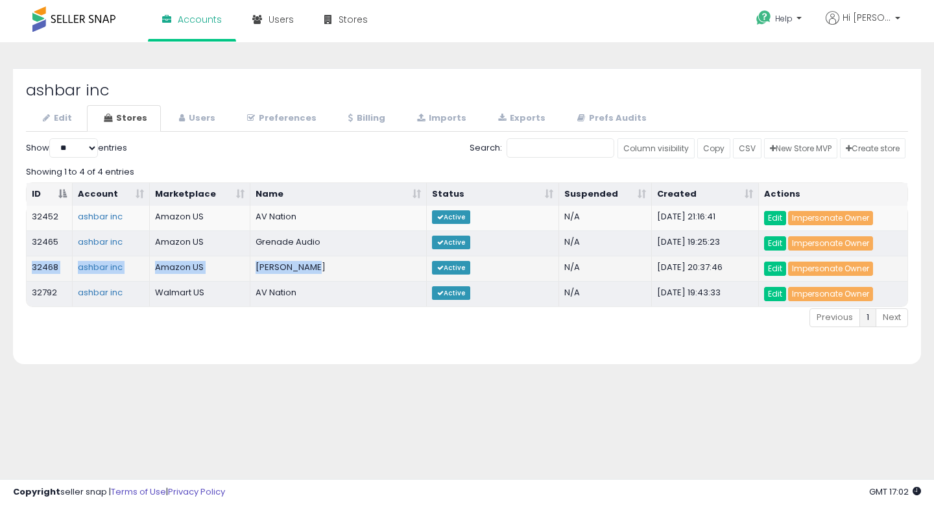
drag, startPoint x: 32, startPoint y: 269, endPoint x: 363, endPoint y: 274, distance: 330.9
click at [363, 274] on tr "32468 ashbar inc Amazon US Robertson AV Active N/A 2025-01-17 20:37:46 Edit Imp…" at bounding box center [467, 268] width 881 height 25
copy tr "32468 ashbar inc Amazon US Robertson AV"
drag, startPoint x: 27, startPoint y: 217, endPoint x: 308, endPoint y: 213, distance: 281.0
click at [308, 213] on tr "32452 ashbar inc Amazon US AV Nation Active N/A 2025-01-14 21:16:41 Edit Impers…" at bounding box center [467, 218] width 881 height 25
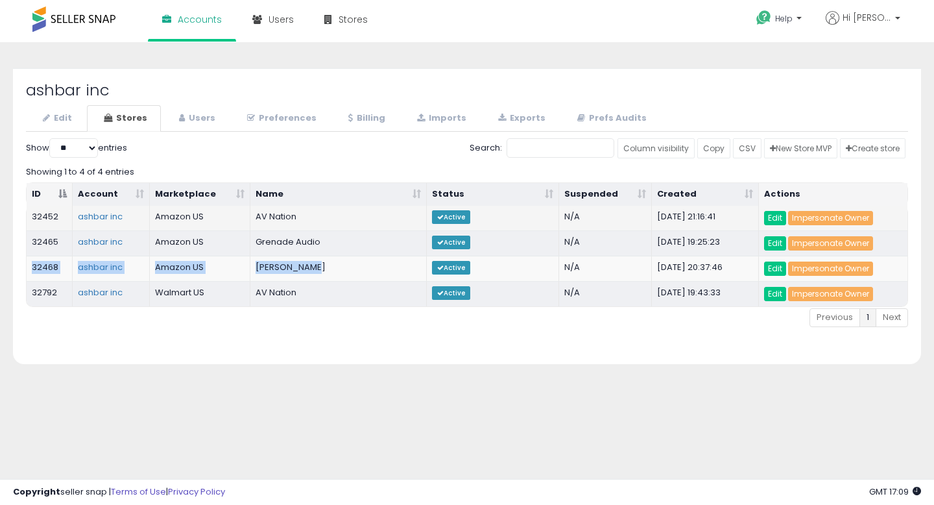
copy tr "32452 ashbar inc Amazon US AV Nation"
